Goal: Information Seeking & Learning: Learn about a topic

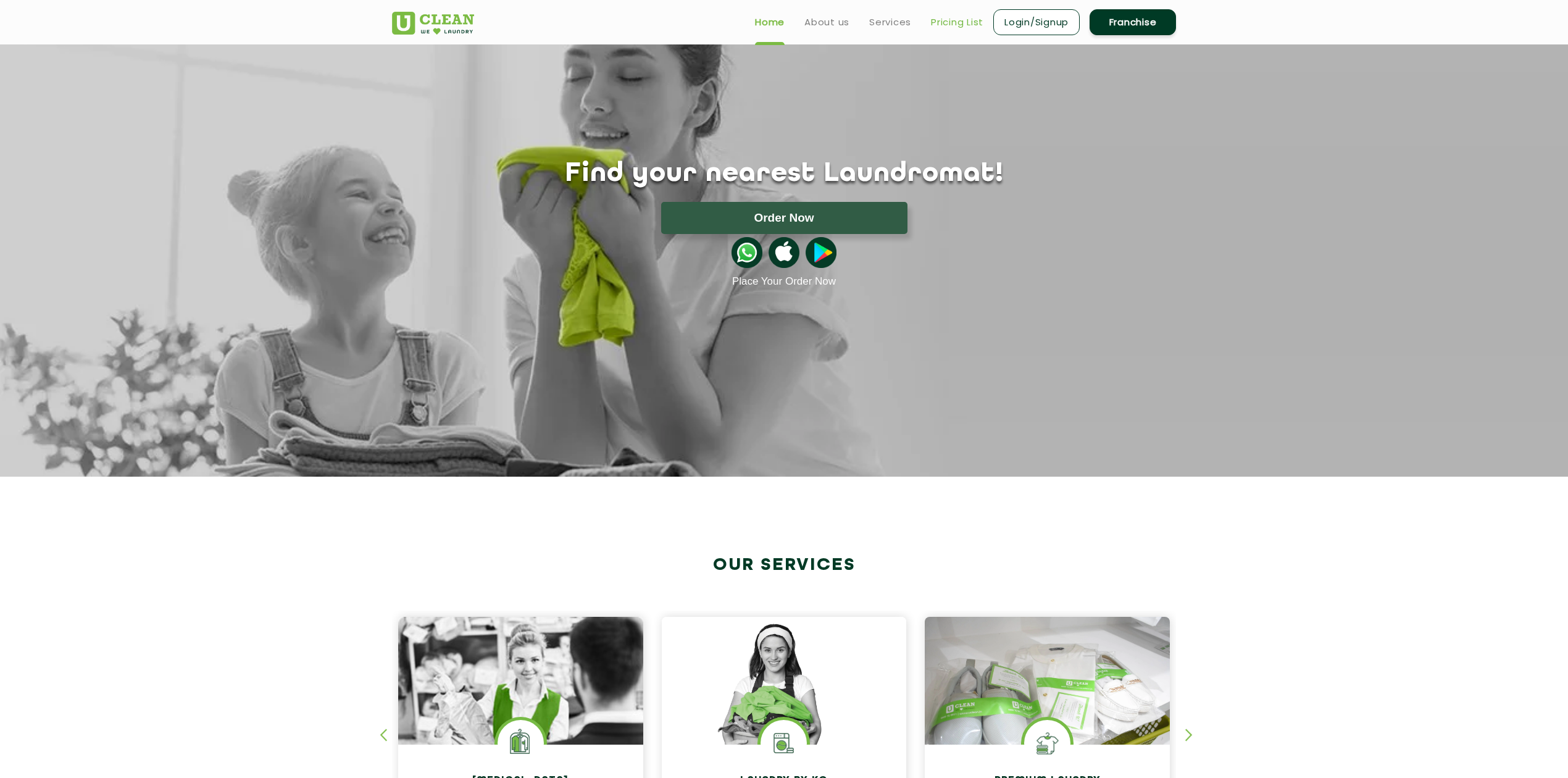
click at [952, 23] on link "Pricing List" at bounding box center [957, 22] width 53 height 15
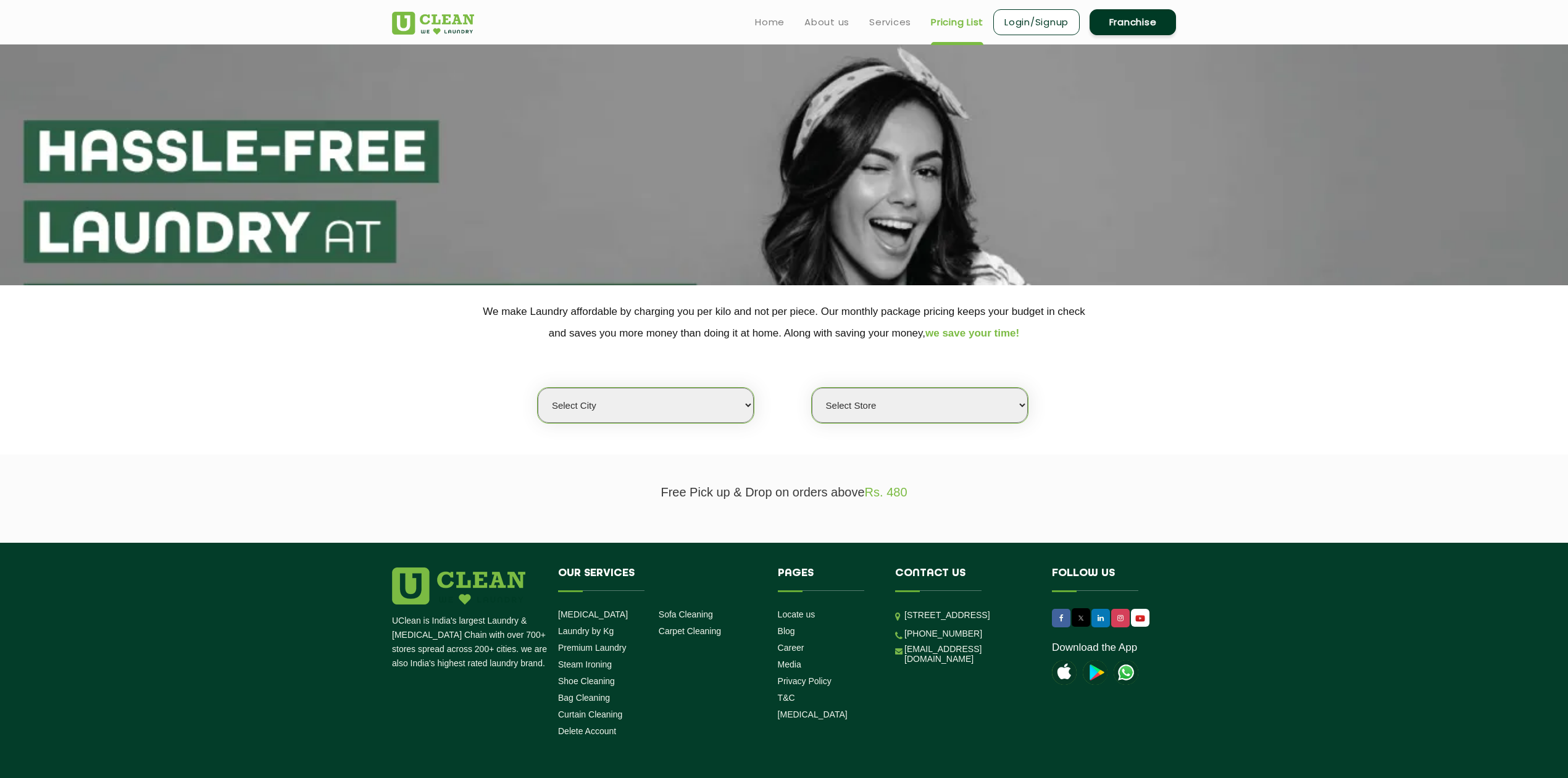
click at [657, 411] on select "Select city [GEOGRAPHIC_DATA] [GEOGRAPHIC_DATA] [GEOGRAPHIC_DATA] [GEOGRAPHIC_D…" at bounding box center [645, 406] width 216 height 35
select select "6"
click at [537, 388] on select "Select city [GEOGRAPHIC_DATA] [GEOGRAPHIC_DATA] [GEOGRAPHIC_DATA] [GEOGRAPHIC_D…" at bounding box center [645, 406] width 216 height 35
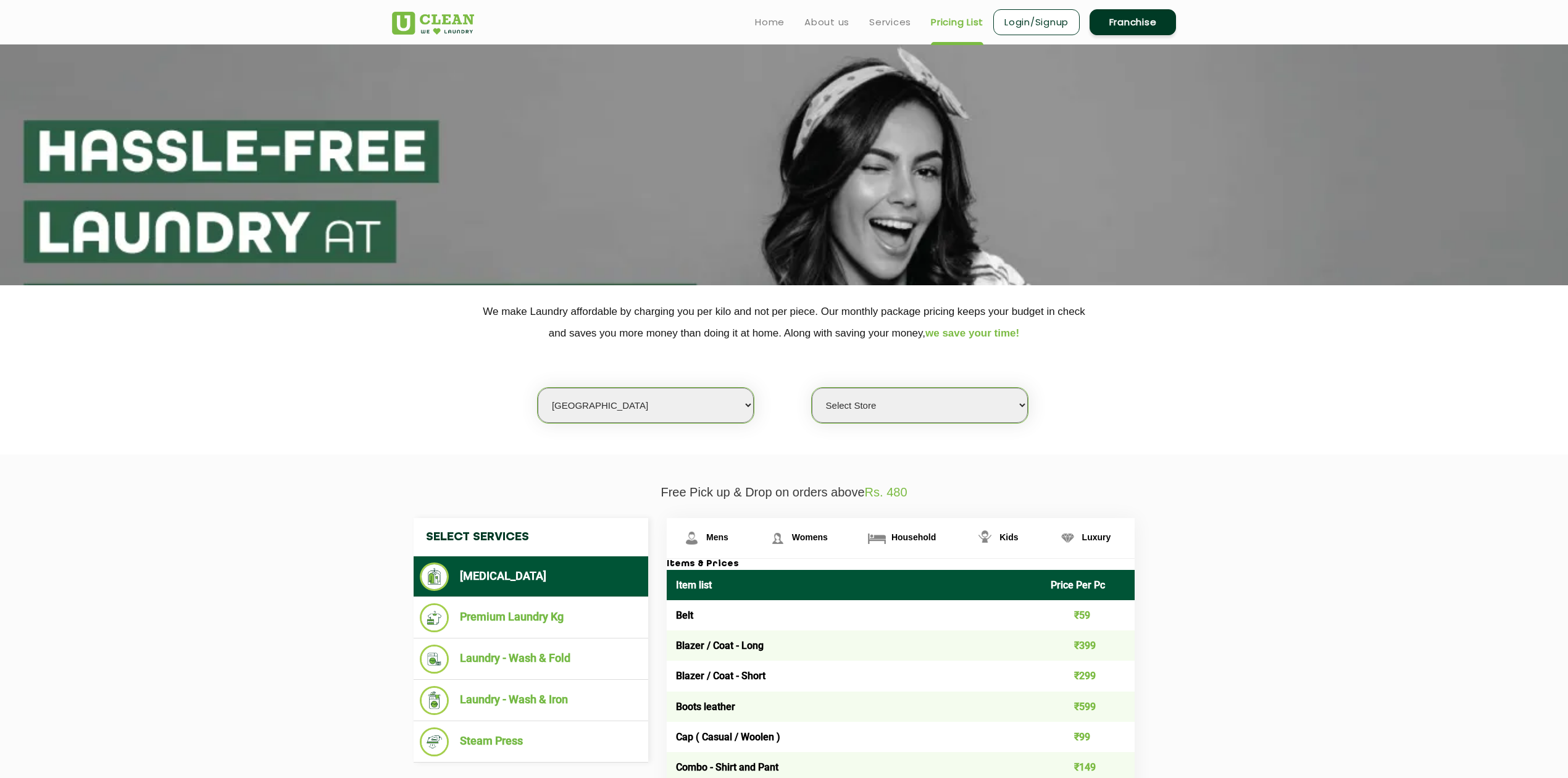
click at [840, 399] on select "Select Store [GEOGRAPHIC_DATA] [GEOGRAPHIC_DATA] UClean KR [GEOGRAPHIC_DATA] [G…" at bounding box center [919, 406] width 216 height 35
click at [812, 388] on select "Select Store [GEOGRAPHIC_DATA] [GEOGRAPHIC_DATA] UClean KR [GEOGRAPHIC_DATA] [G…" at bounding box center [919, 406] width 216 height 35
click at [853, 451] on section "We make Laundry affordable by charging you per kilo and not per piece. Our mont…" at bounding box center [784, 369] width 1568 height 169
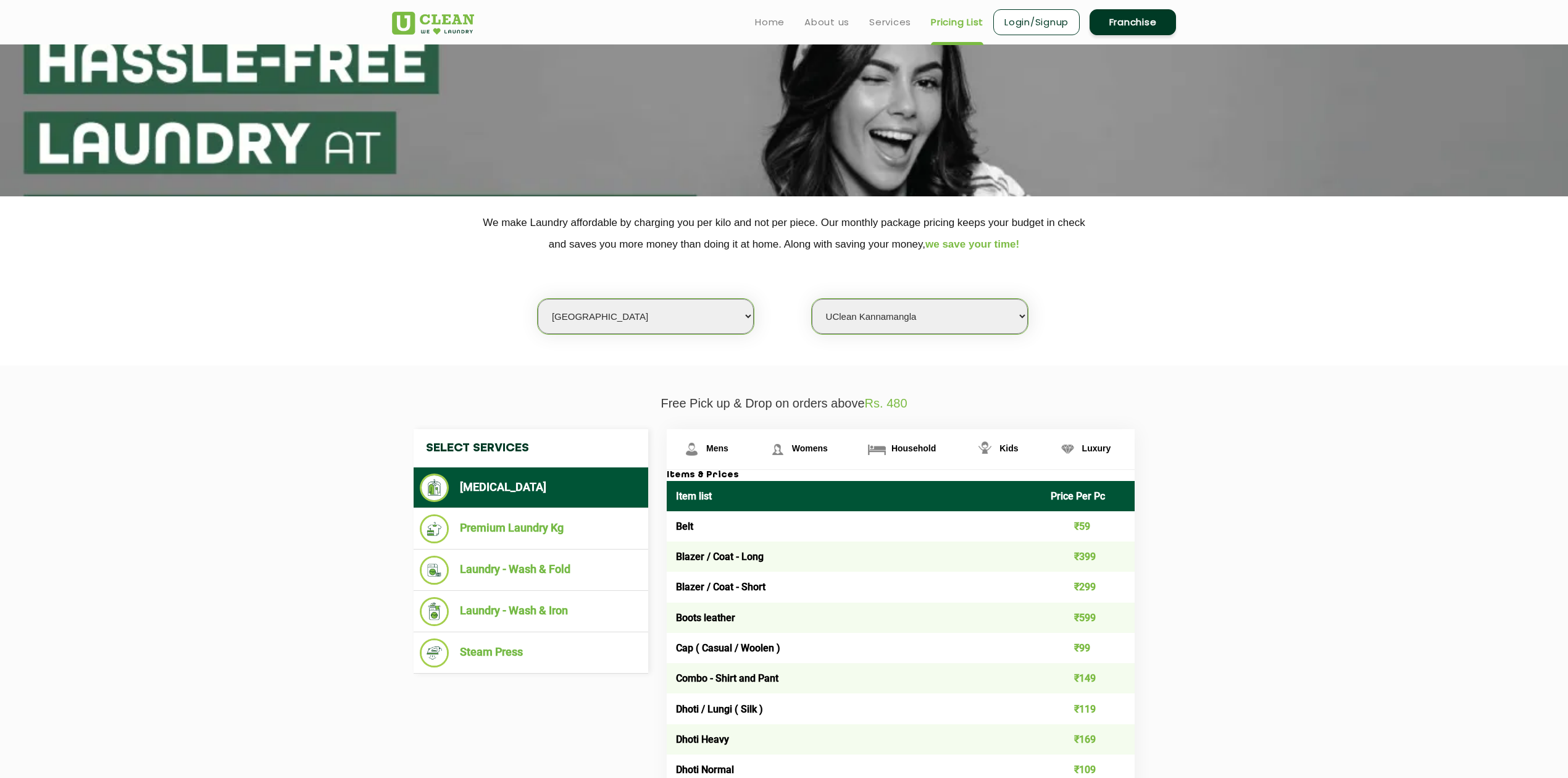
scroll to position [247, 0]
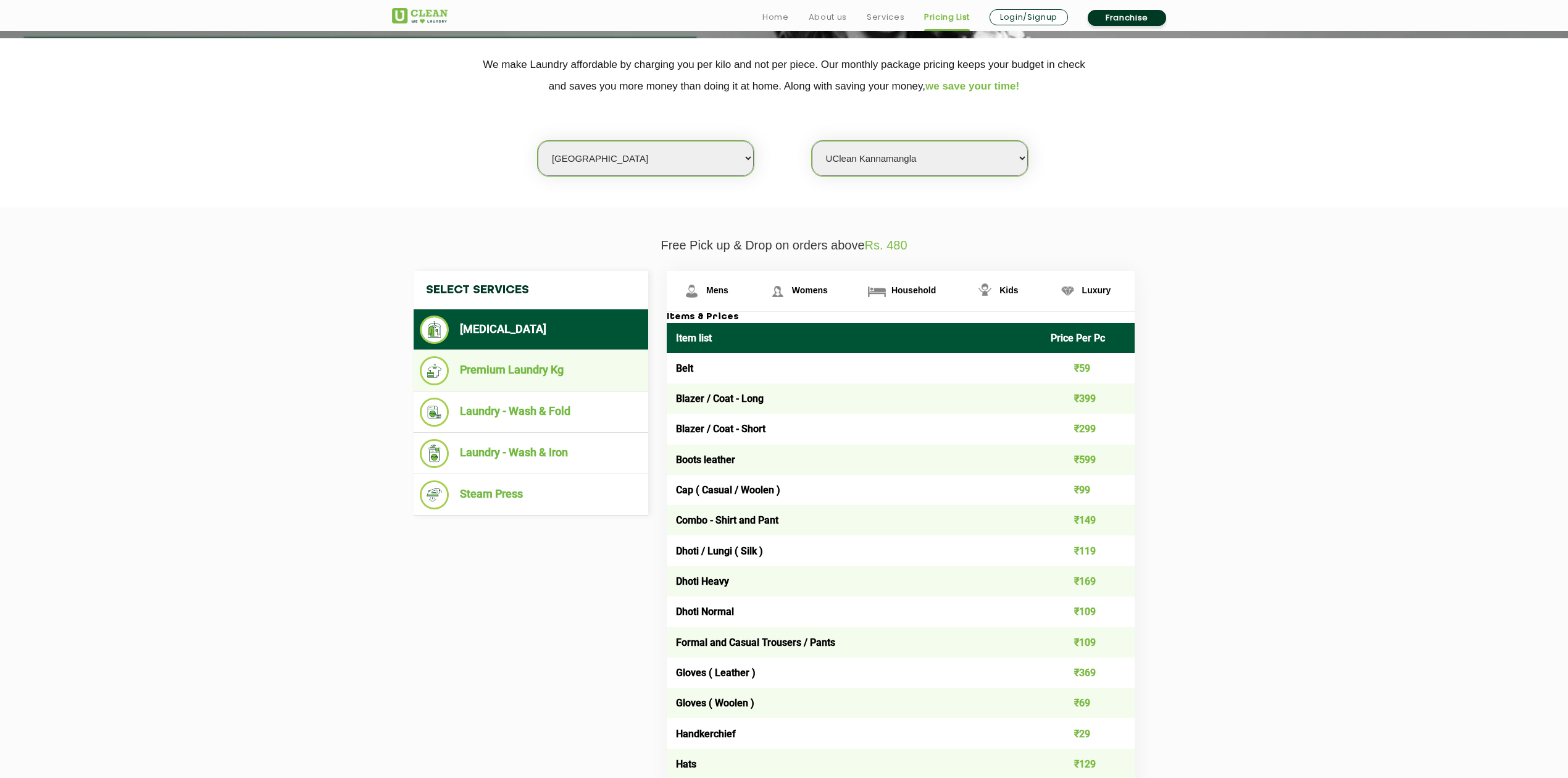
click at [529, 367] on li "Premium Laundry Kg" at bounding box center [530, 371] width 222 height 29
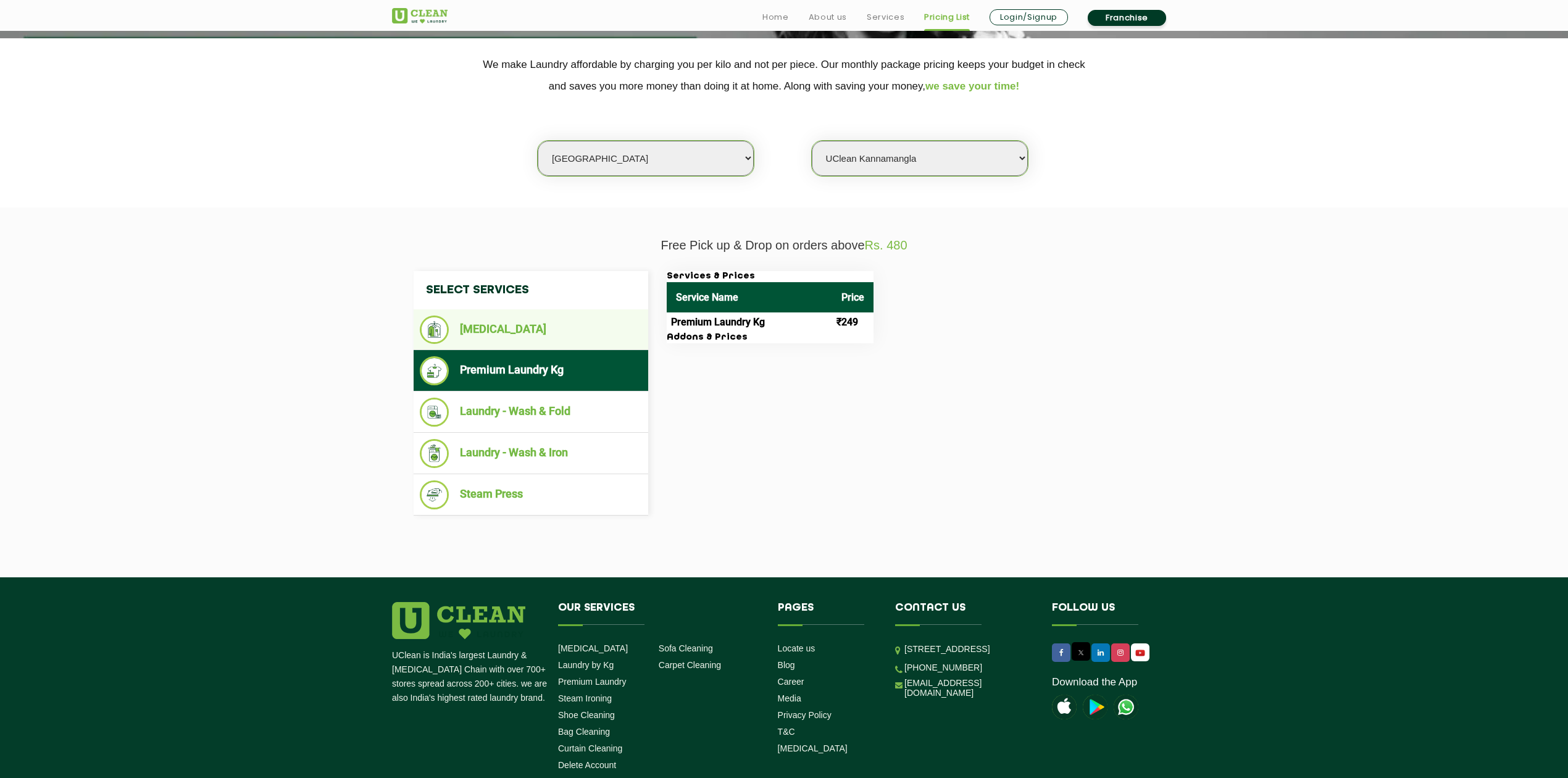
click at [512, 326] on li "[MEDICAL_DATA]" at bounding box center [530, 329] width 222 height 28
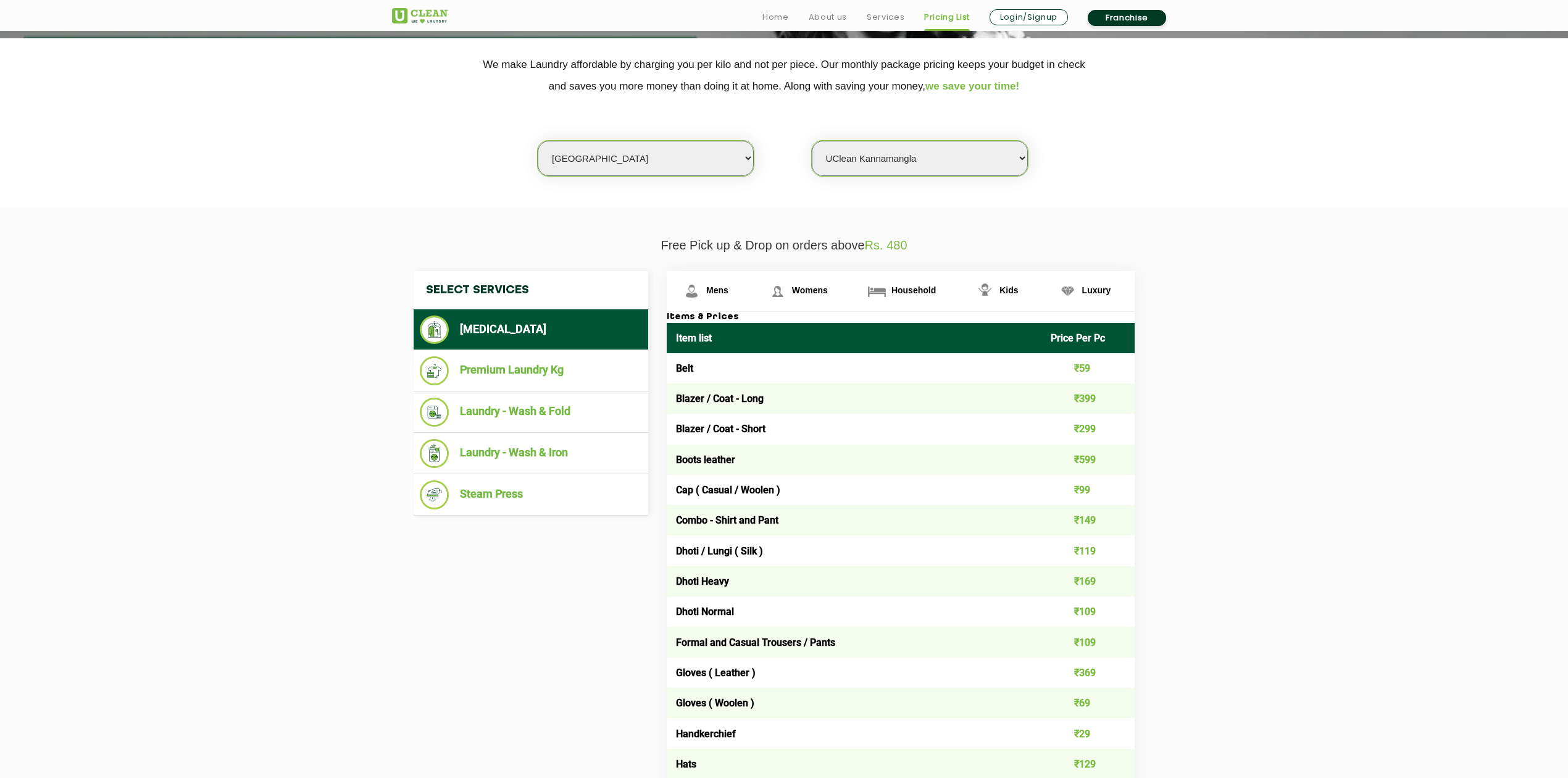
click at [714, 530] on td "Combo - Shirt and Pant" at bounding box center [854, 520] width 375 height 30
click at [867, 154] on select "Select Store [GEOGRAPHIC_DATA] [GEOGRAPHIC_DATA] UClean KR [GEOGRAPHIC_DATA] [G…" at bounding box center [919, 158] width 216 height 35
drag, startPoint x: 875, startPoint y: 154, endPoint x: 875, endPoint y: 174, distance: 20.0
click at [875, 154] on select "Select Store [GEOGRAPHIC_DATA] [GEOGRAPHIC_DATA] UClean KR [GEOGRAPHIC_DATA] [G…" at bounding box center [919, 158] width 216 height 35
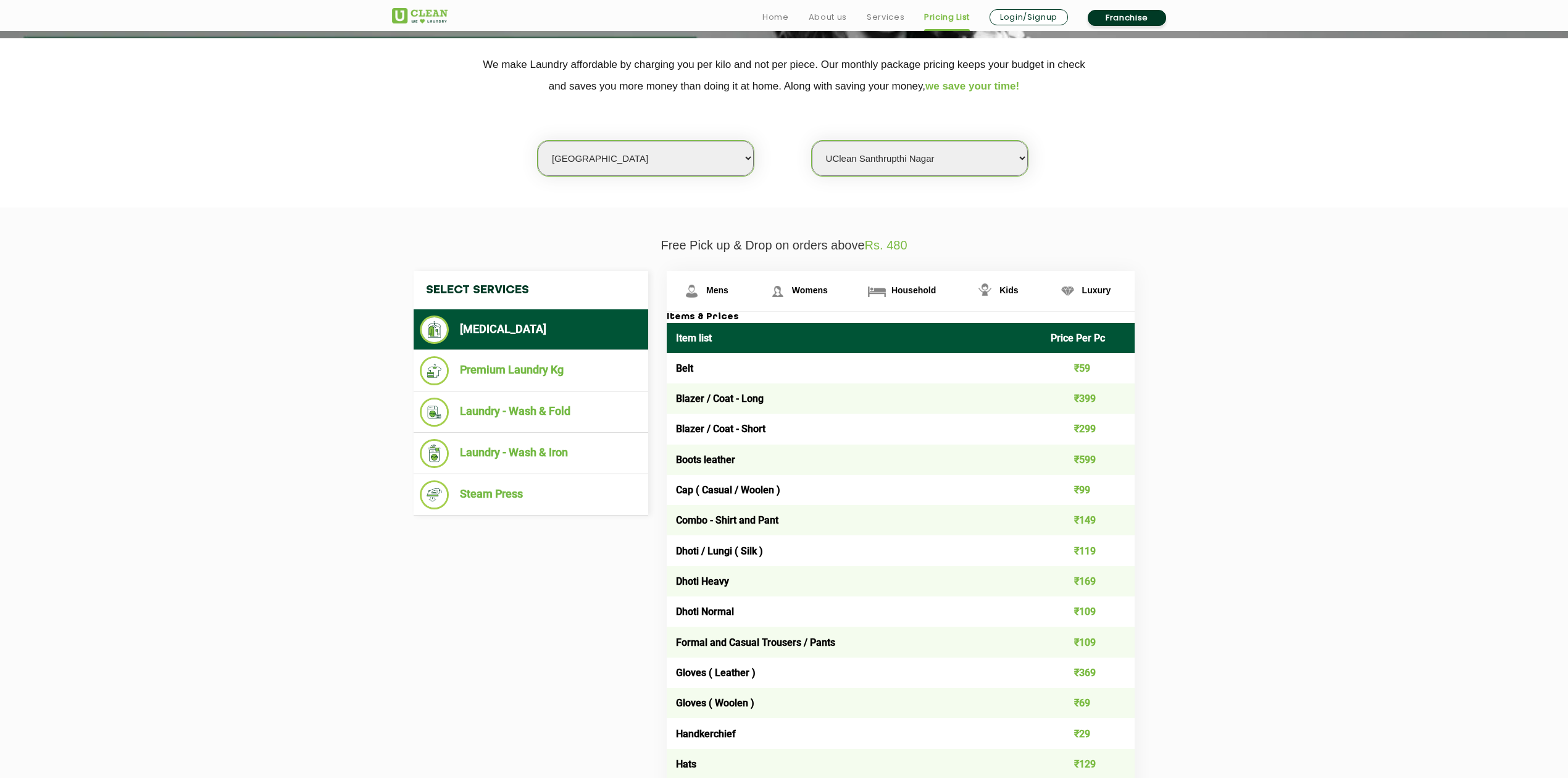
click at [812, 141] on select "Select Store [GEOGRAPHIC_DATA] [GEOGRAPHIC_DATA] UClean KR [GEOGRAPHIC_DATA] [G…" at bounding box center [919, 158] width 216 height 35
click at [876, 162] on select "Select Store [GEOGRAPHIC_DATA] [GEOGRAPHIC_DATA] UClean KR [GEOGRAPHIC_DATA] [G…" at bounding box center [919, 158] width 216 height 35
select select "527"
click at [812, 141] on select "Select Store [GEOGRAPHIC_DATA] [GEOGRAPHIC_DATA] UClean KR [GEOGRAPHIC_DATA] [G…" at bounding box center [919, 158] width 216 height 35
click at [512, 381] on li "Premium Laundry Kg" at bounding box center [530, 371] width 222 height 29
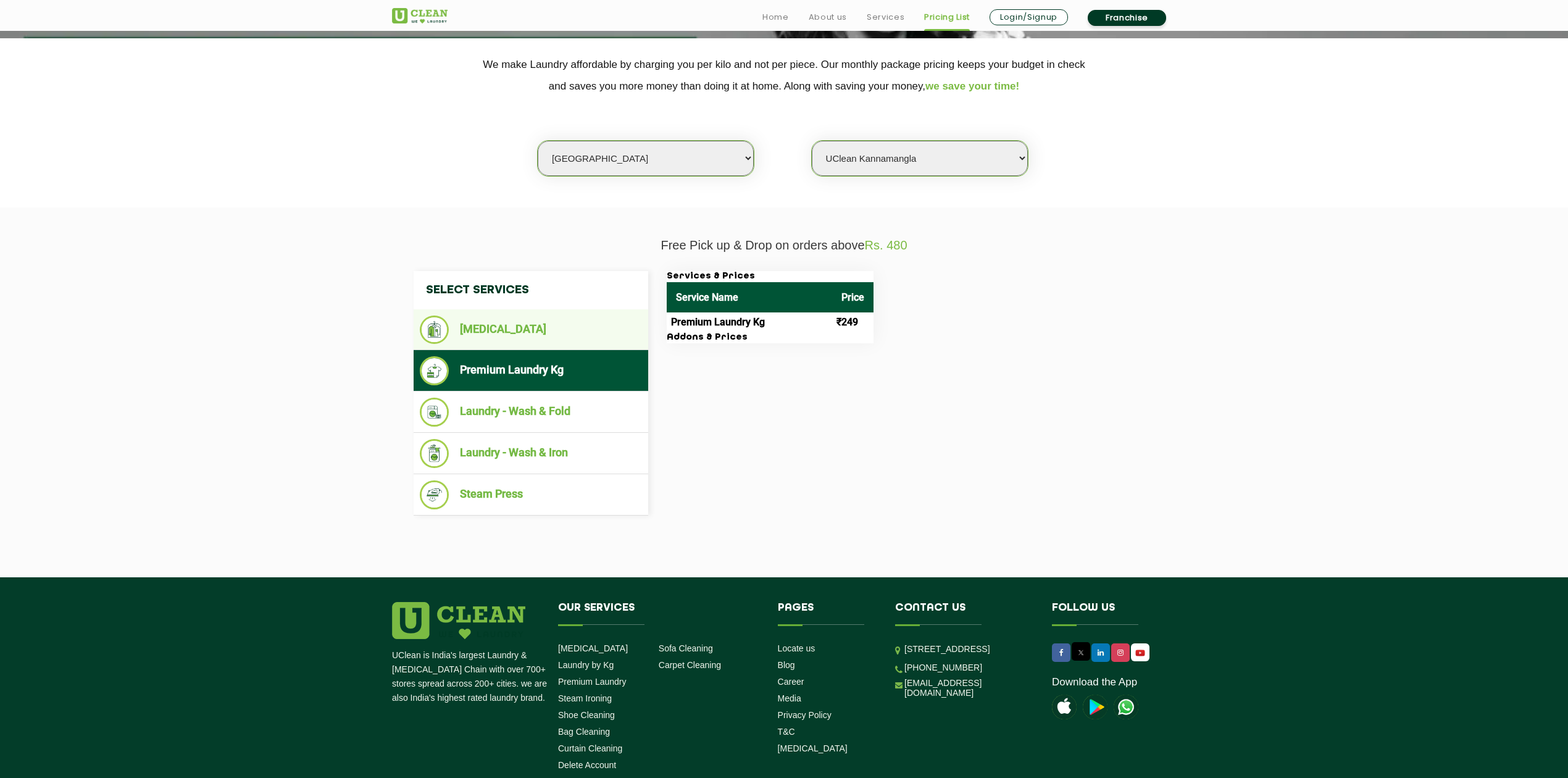
click at [522, 317] on li "[MEDICAL_DATA]" at bounding box center [530, 329] width 222 height 28
